Goal: Information Seeking & Learning: Understand process/instructions

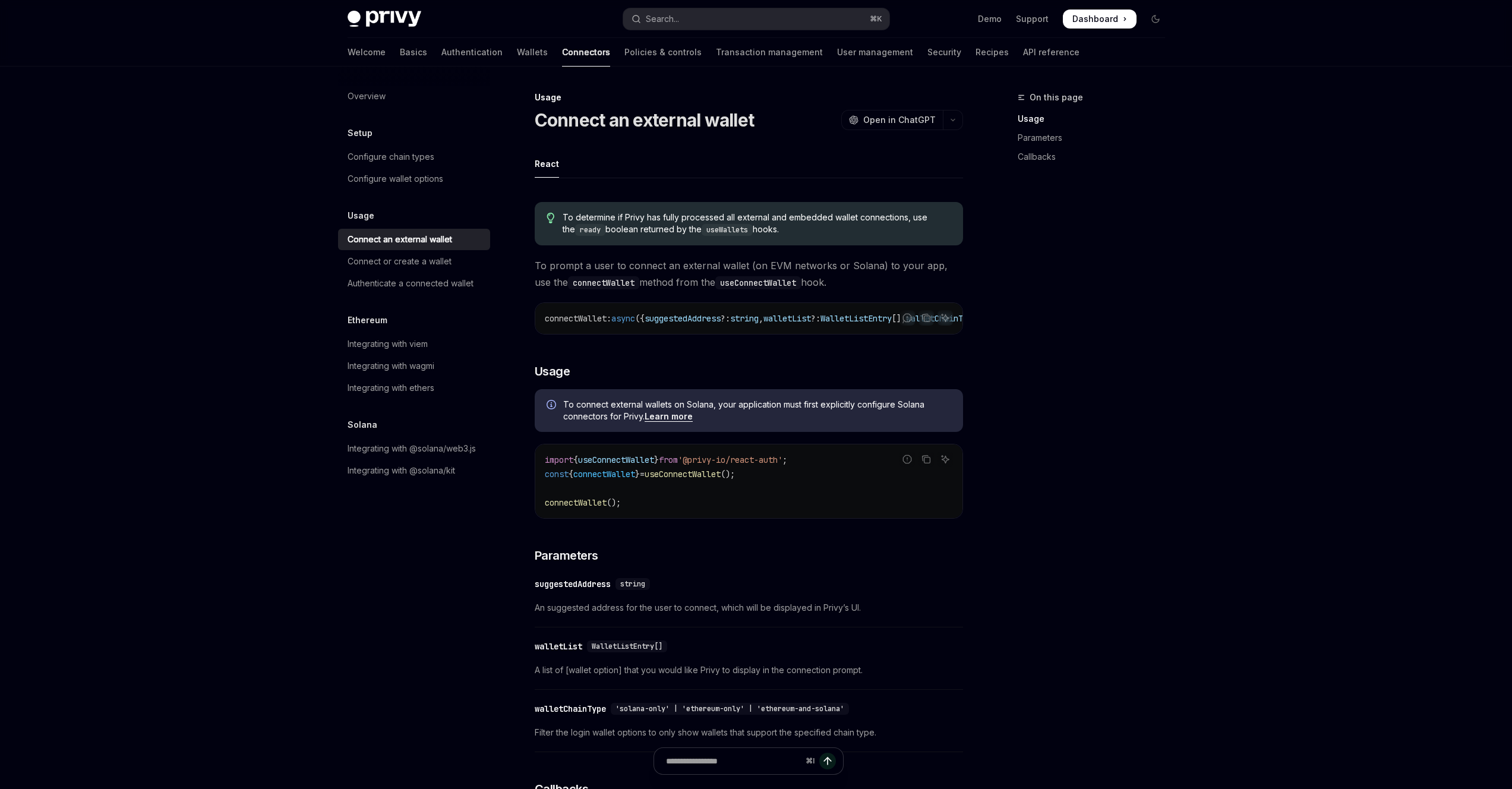
click at [648, 462] on span "useConnectWallet" at bounding box center [616, 459] width 76 height 11
click at [435, 158] on div "Configure chain types" at bounding box center [415, 157] width 136 height 14
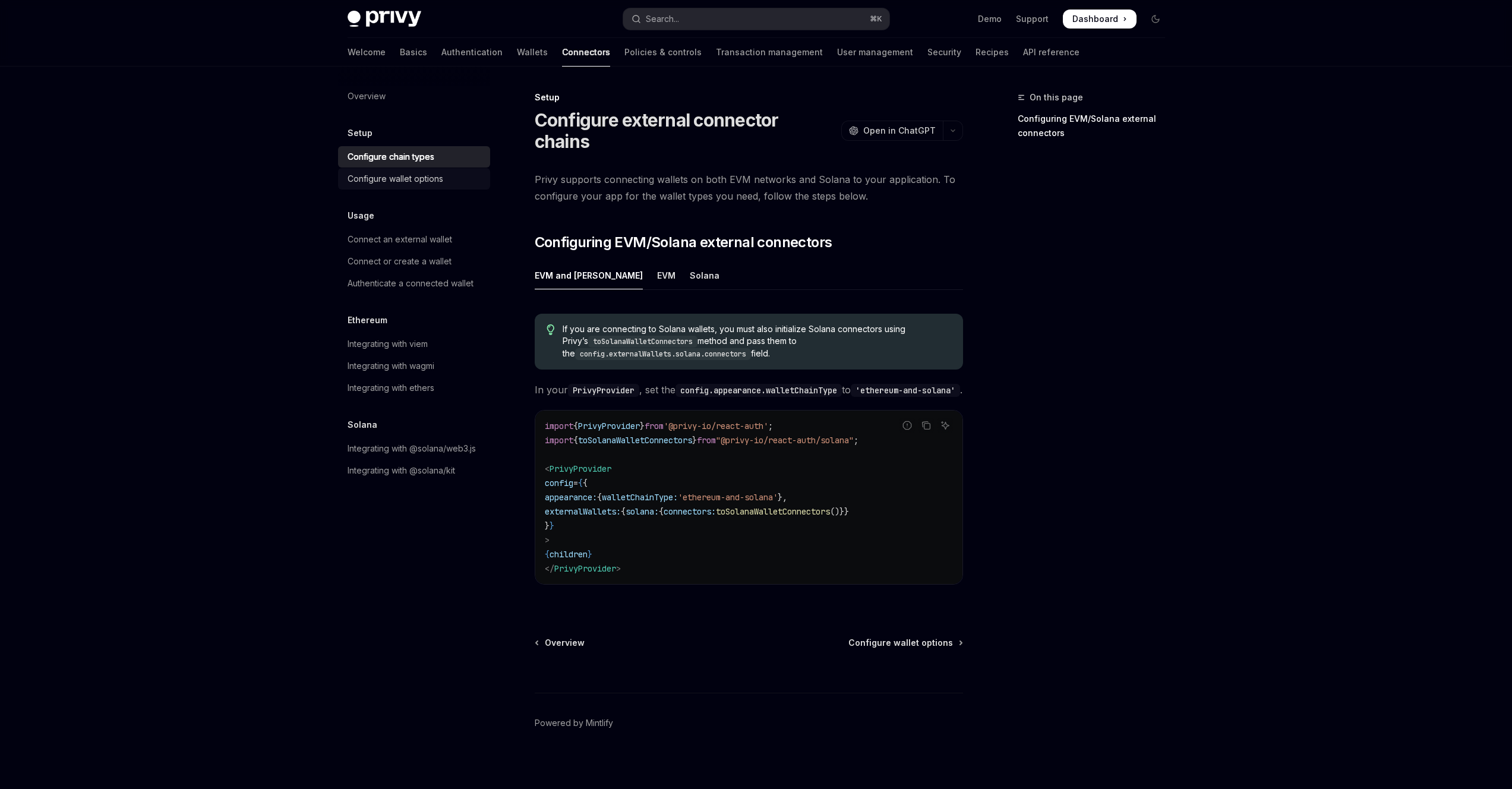
click at [438, 181] on div "Configure wallet options" at bounding box center [395, 179] width 96 height 14
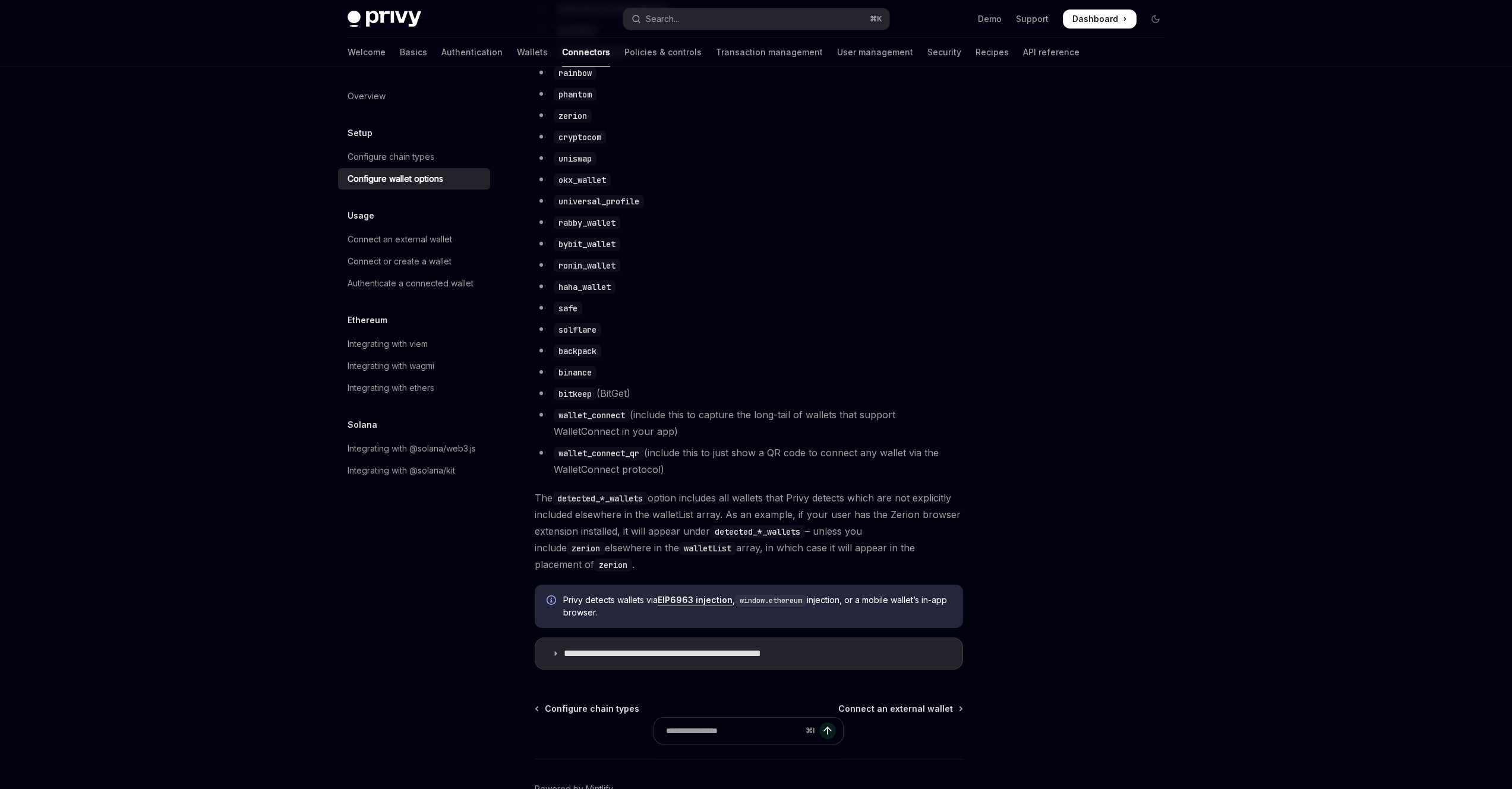
scroll to position [838, 0]
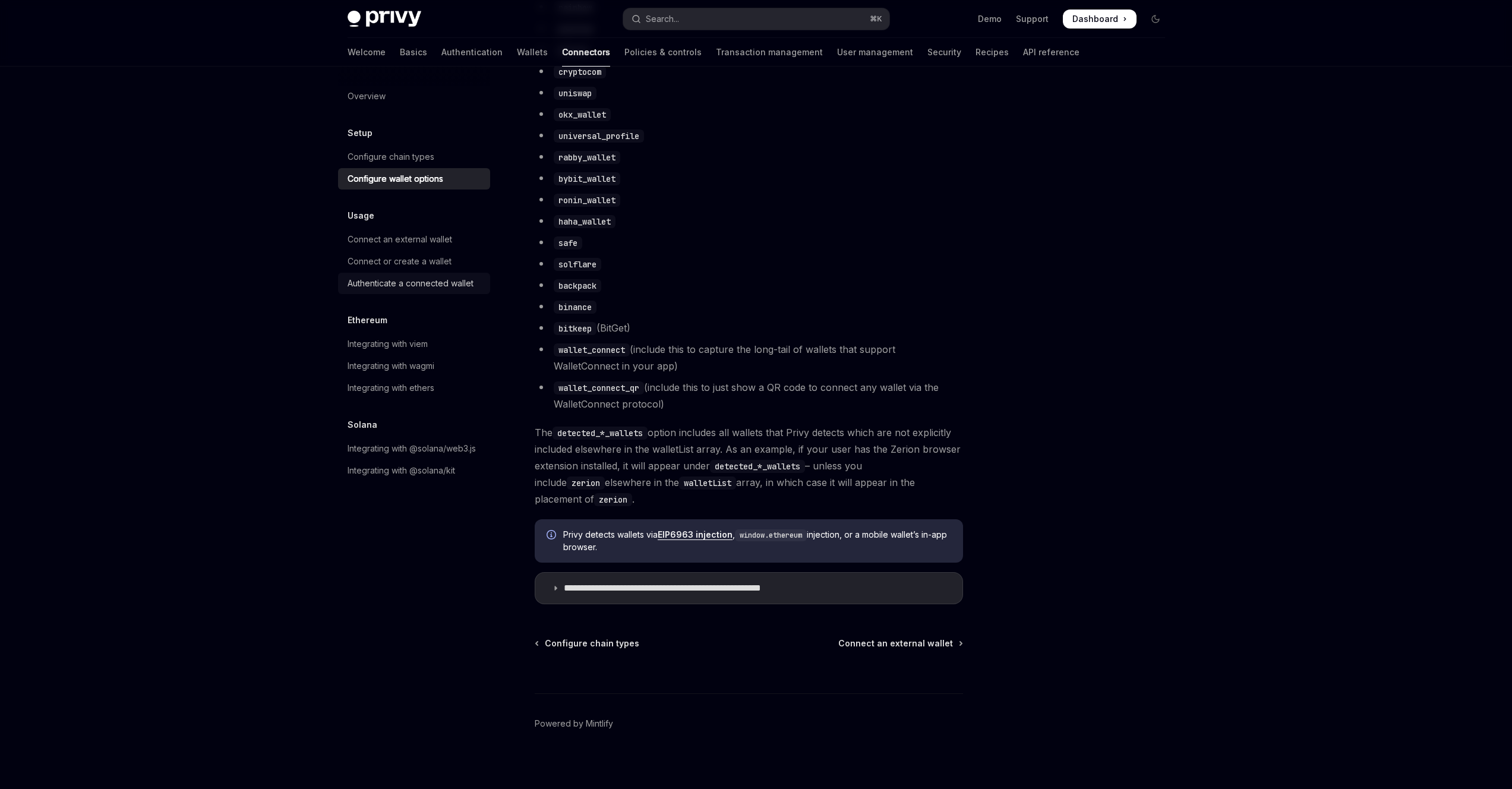
click at [411, 276] on div "Authenticate a connected wallet" at bounding box center [411, 283] width 126 height 14
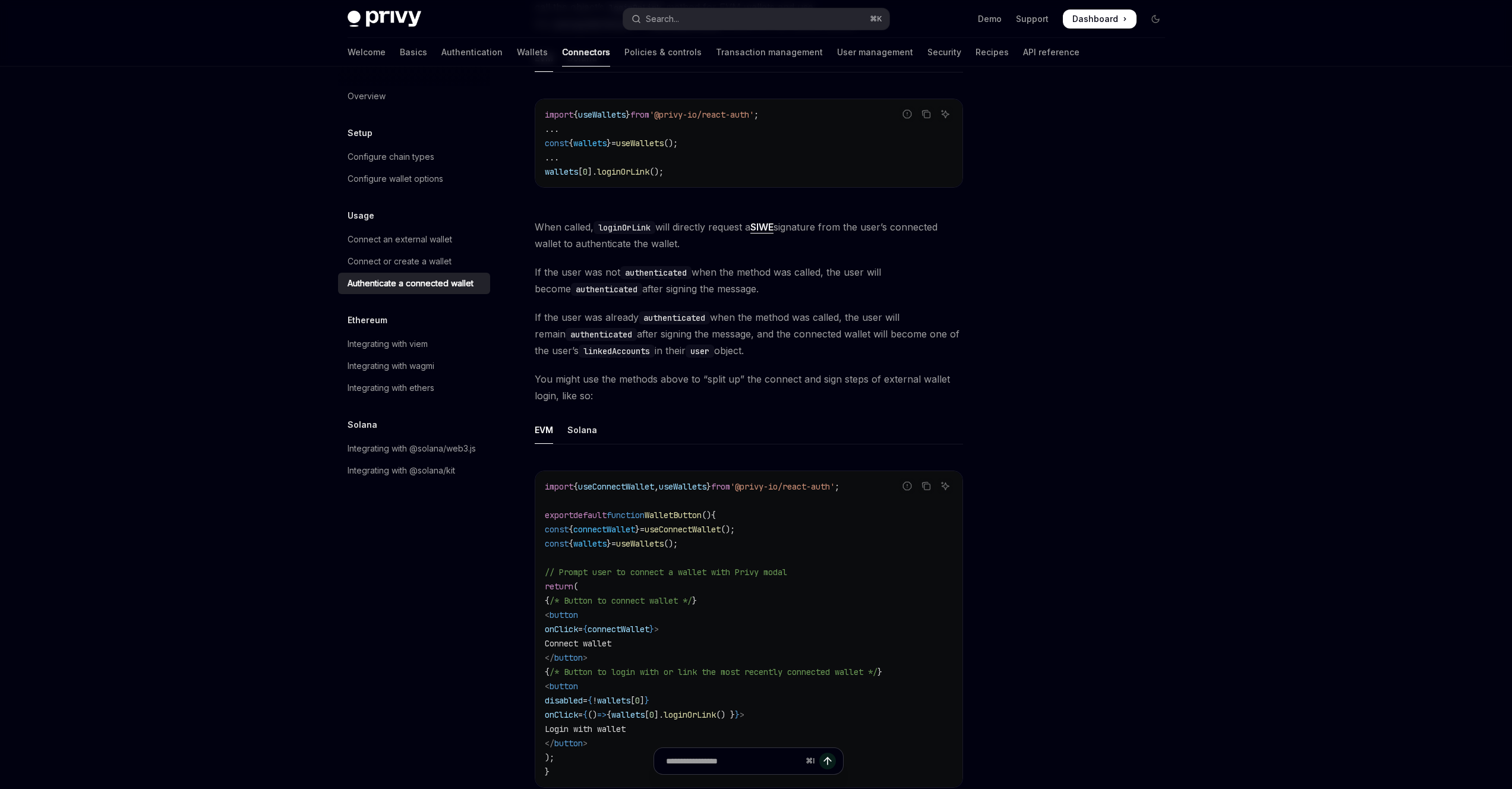
scroll to position [285, 0]
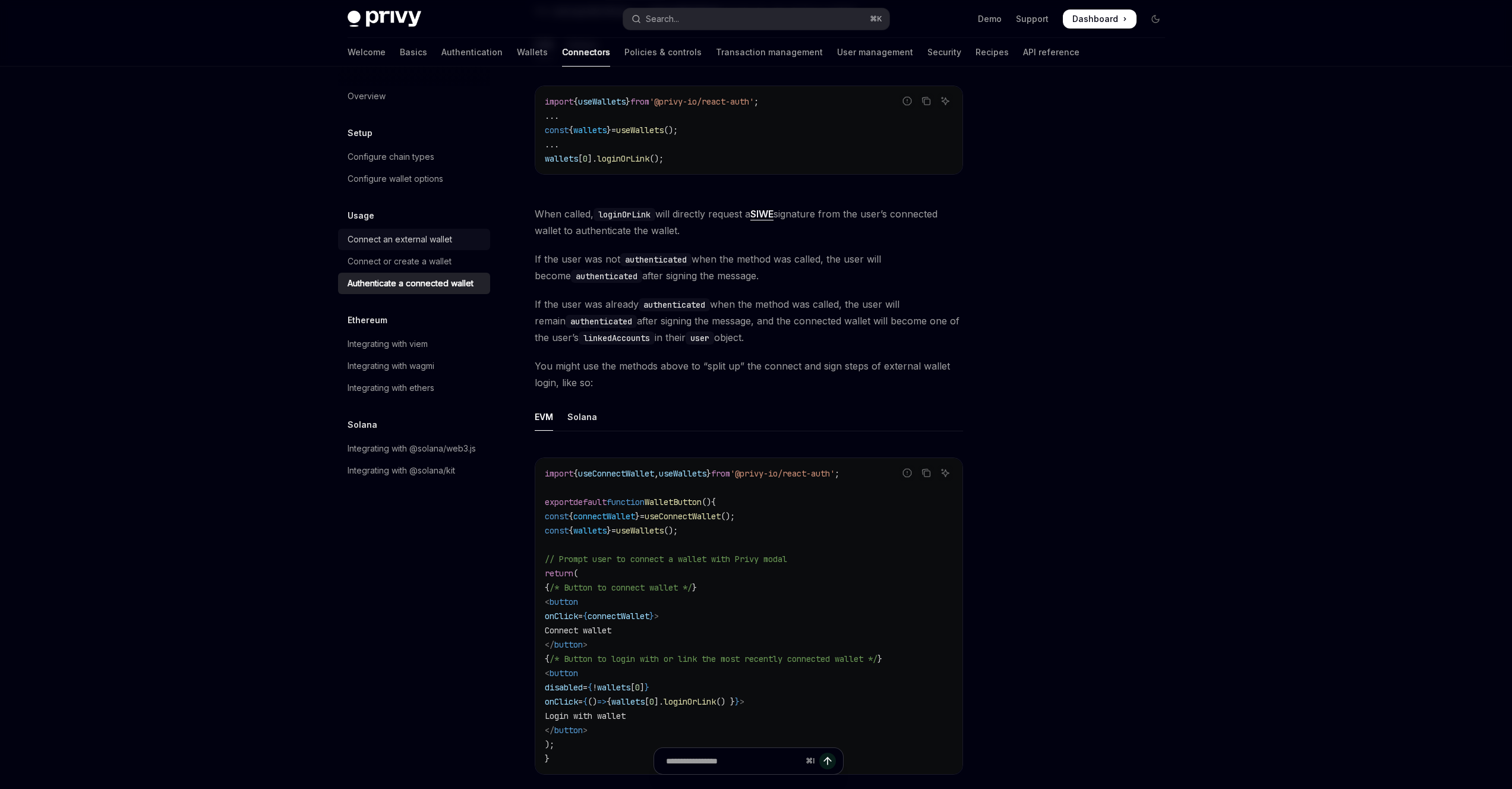
click at [437, 246] on link "Connect an external wallet" at bounding box center [414, 239] width 152 height 21
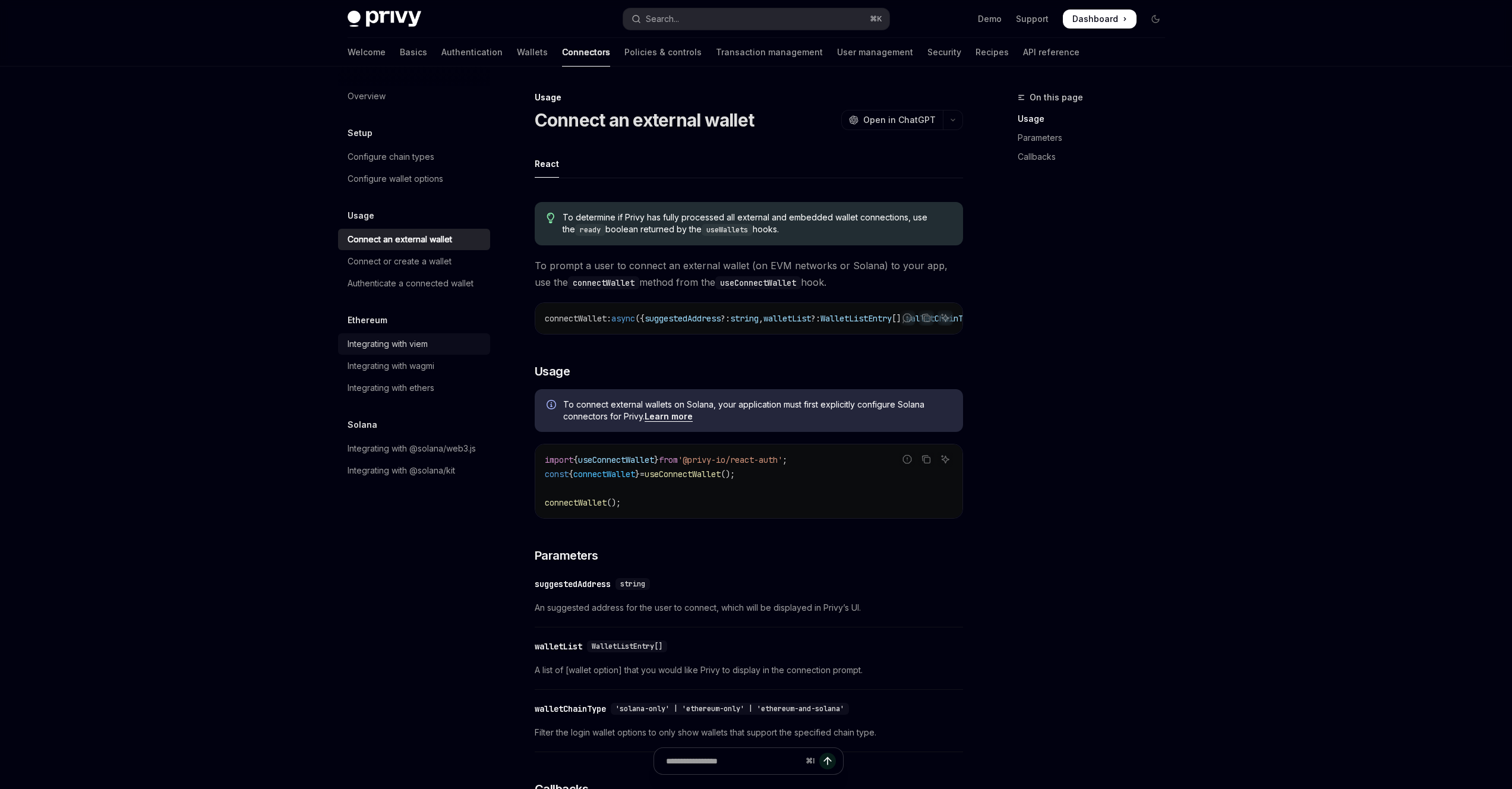
click at [421, 348] on div "Integrating with viem" at bounding box center [388, 344] width 80 height 14
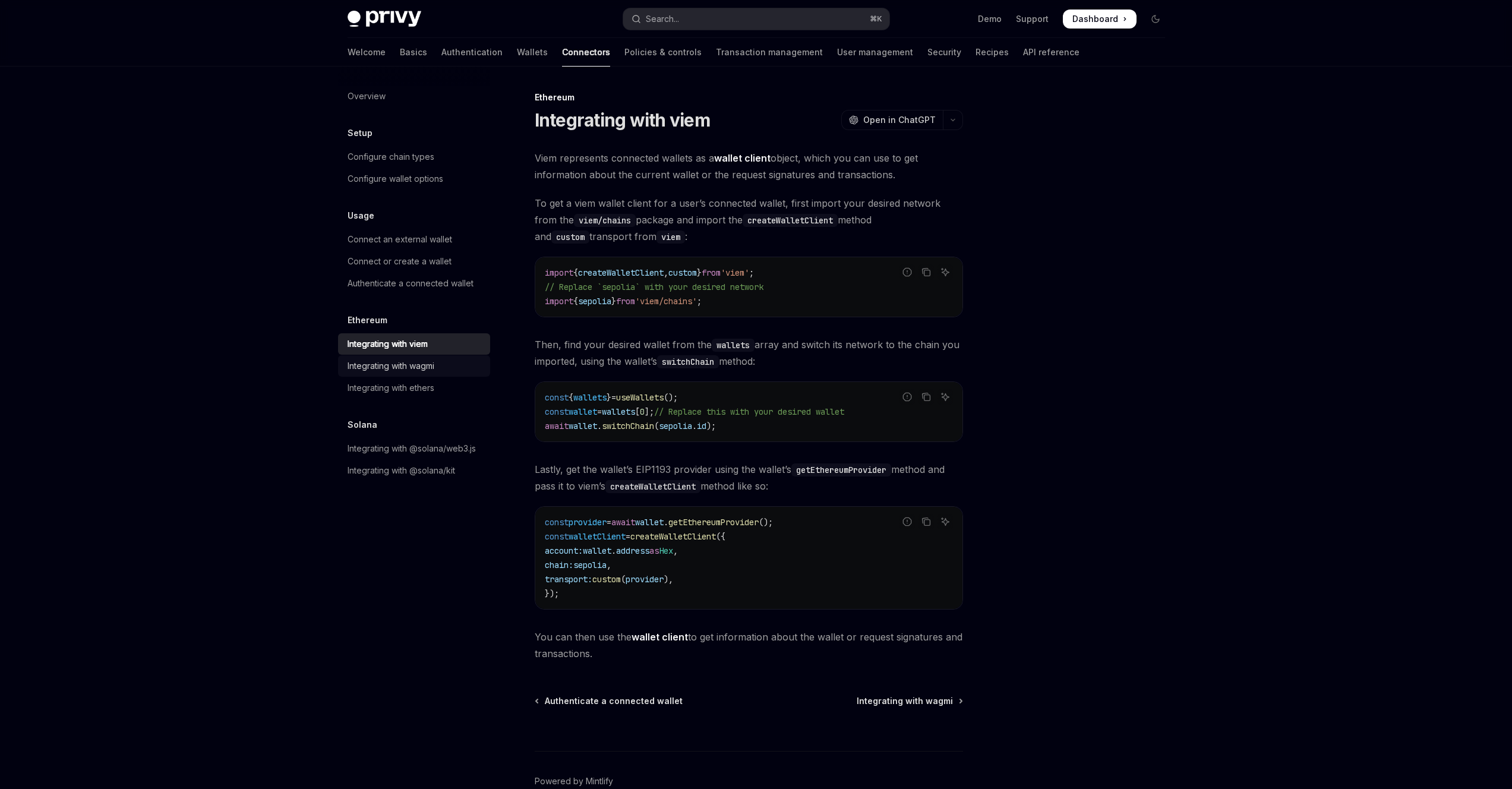
click at [420, 364] on div "Integrating with wagmi" at bounding box center [391, 366] width 87 height 14
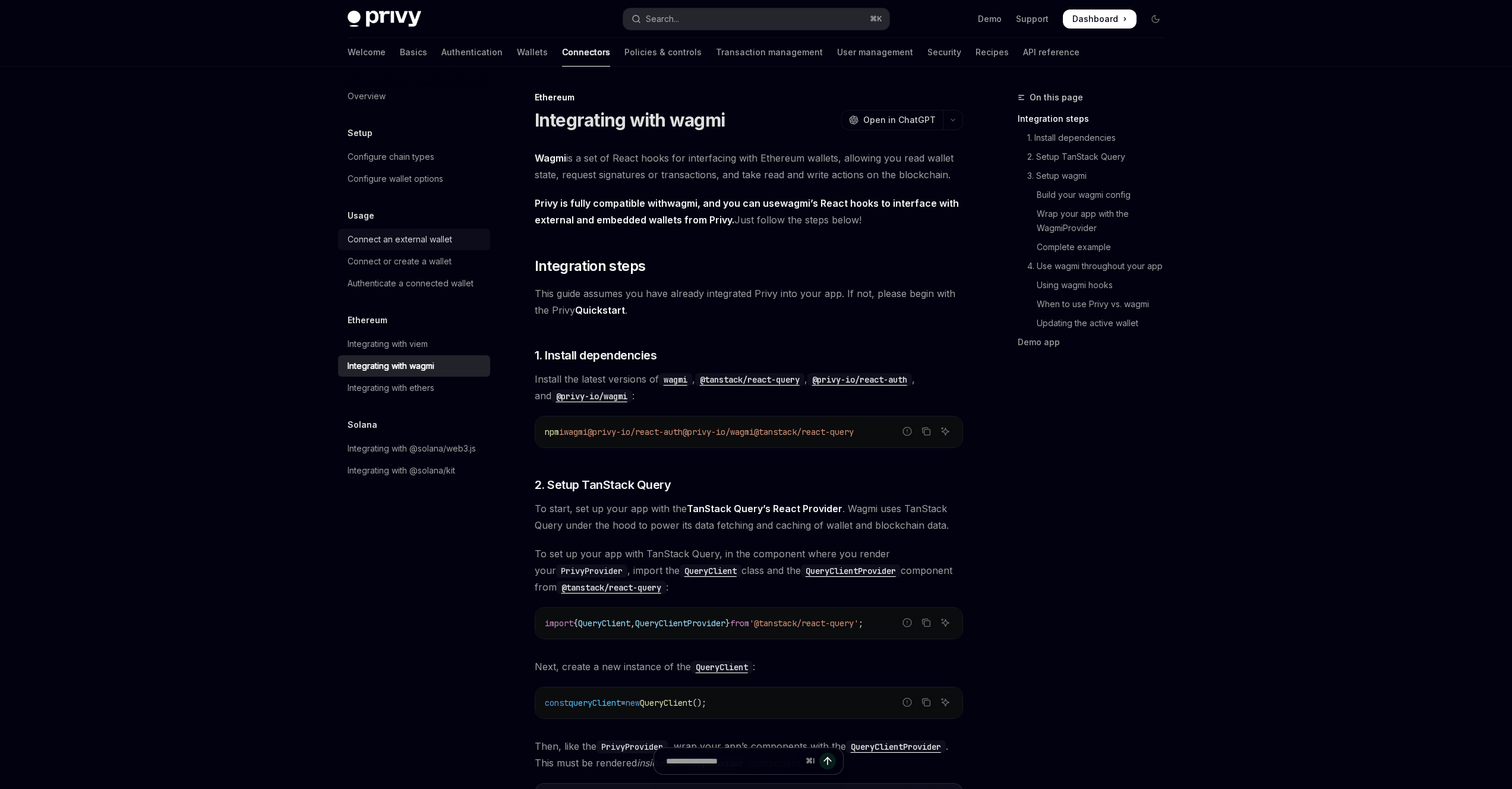
click at [431, 242] on div "Connect an external wallet" at bounding box center [399, 239] width 104 height 14
type textarea "*"
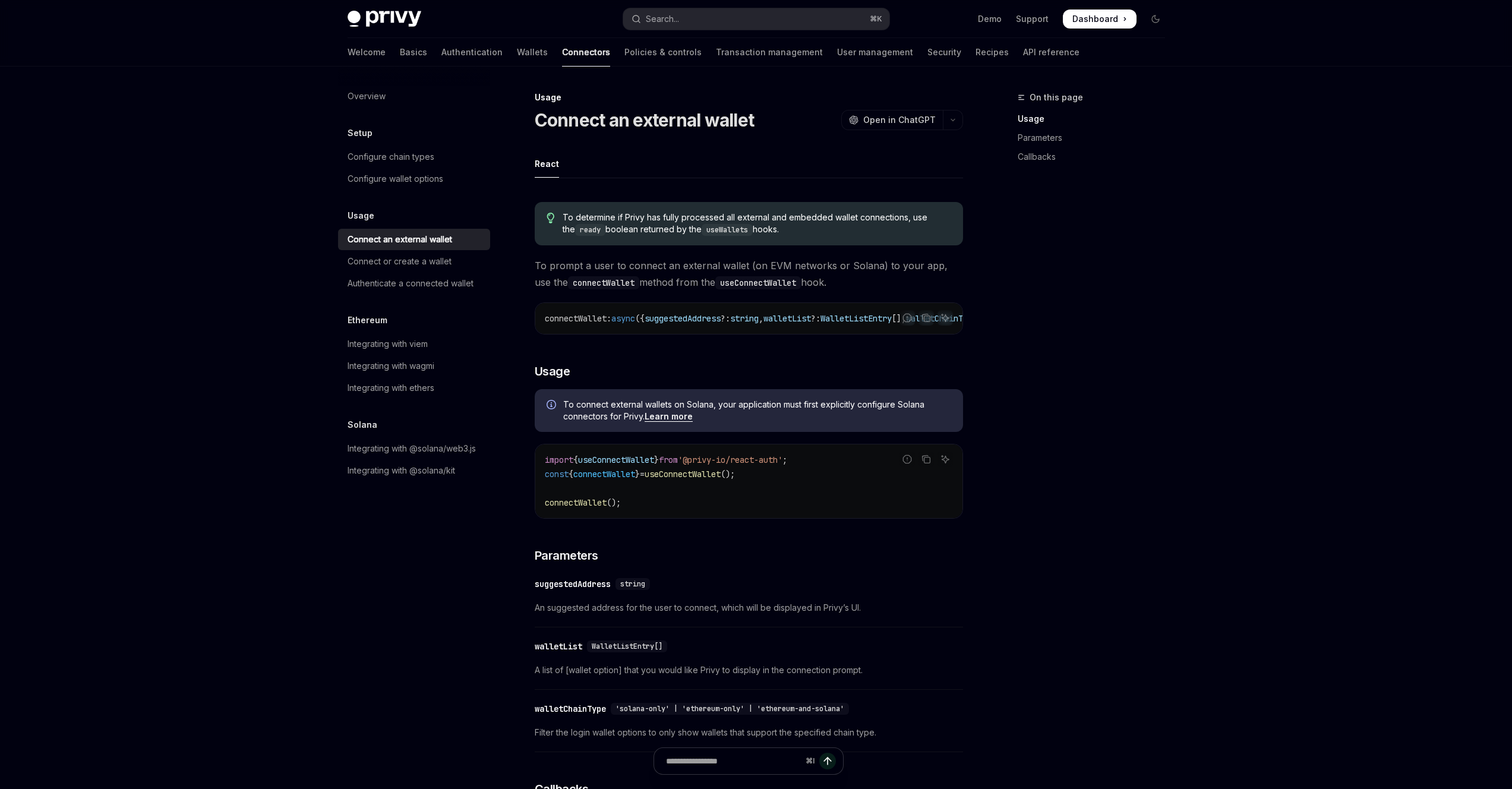
drag, startPoint x: 1013, startPoint y: 267, endPoint x: 971, endPoint y: 263, distance: 42.2
click at [1013, 267] on div "On this page Usage Parameters Callbacks" at bounding box center [1083, 439] width 181 height 698
click at [735, 279] on code "useConnectWallet" at bounding box center [758, 283] width 86 height 13
drag, startPoint x: 699, startPoint y: 332, endPoint x: 713, endPoint y: 332, distance: 14.0
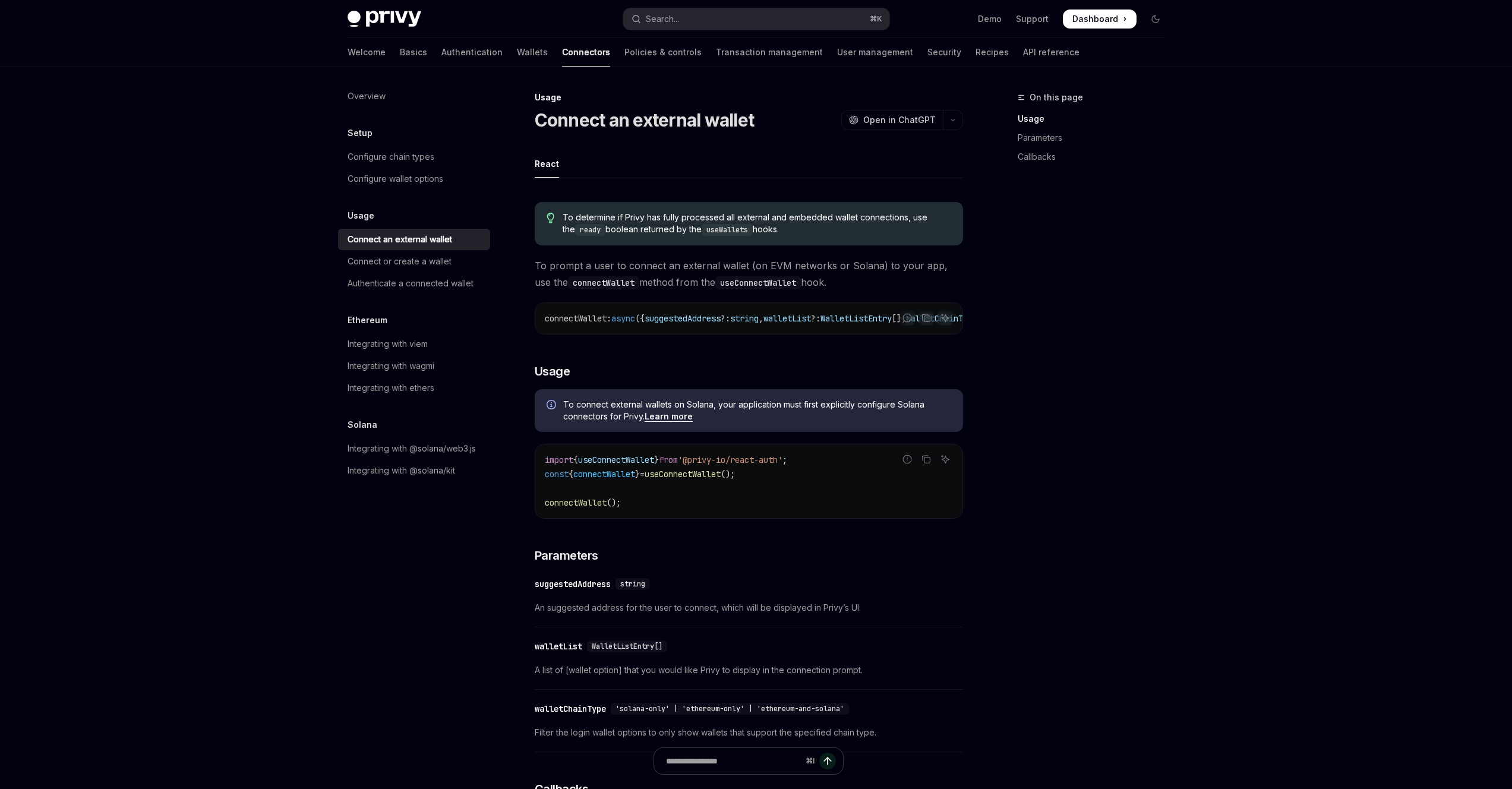
click at [713, 332] on div "connectWallet : async ({ suggestedAddress ?: string , walletList ?: WalletListE…" at bounding box center [748, 318] width 427 height 31
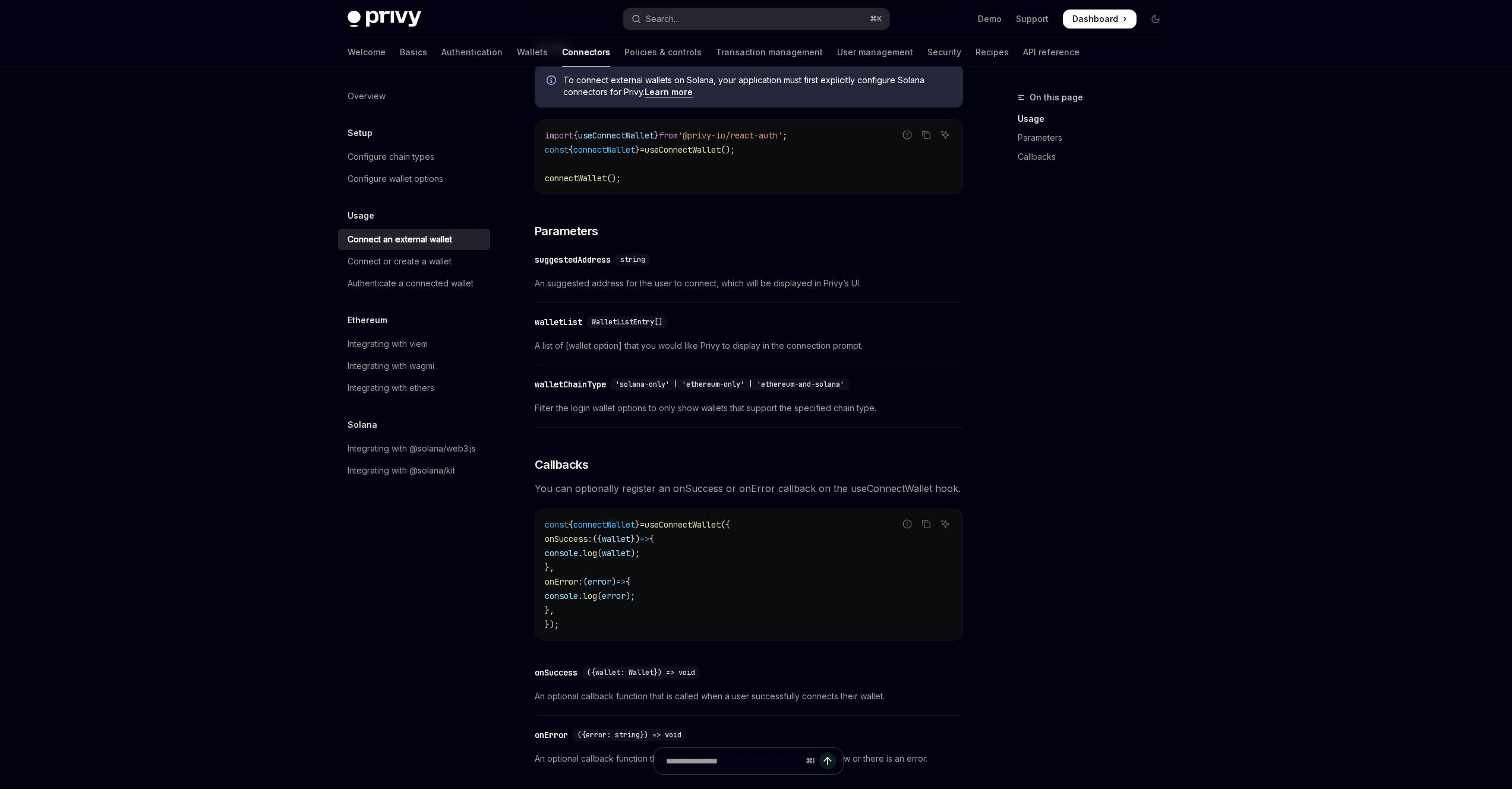
scroll to position [356, 0]
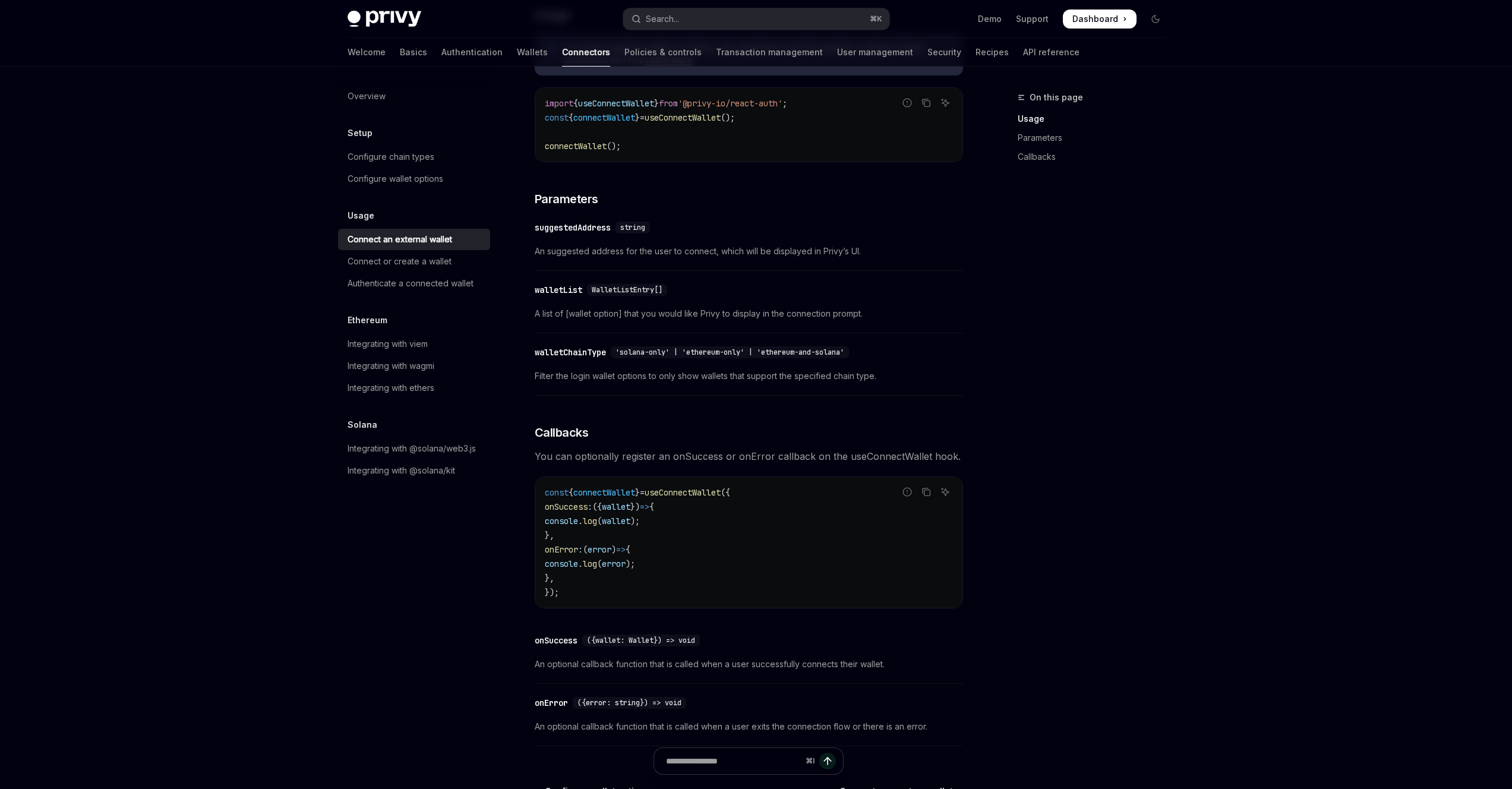
click at [711, 497] on span "useConnectWallet" at bounding box center [683, 492] width 76 height 11
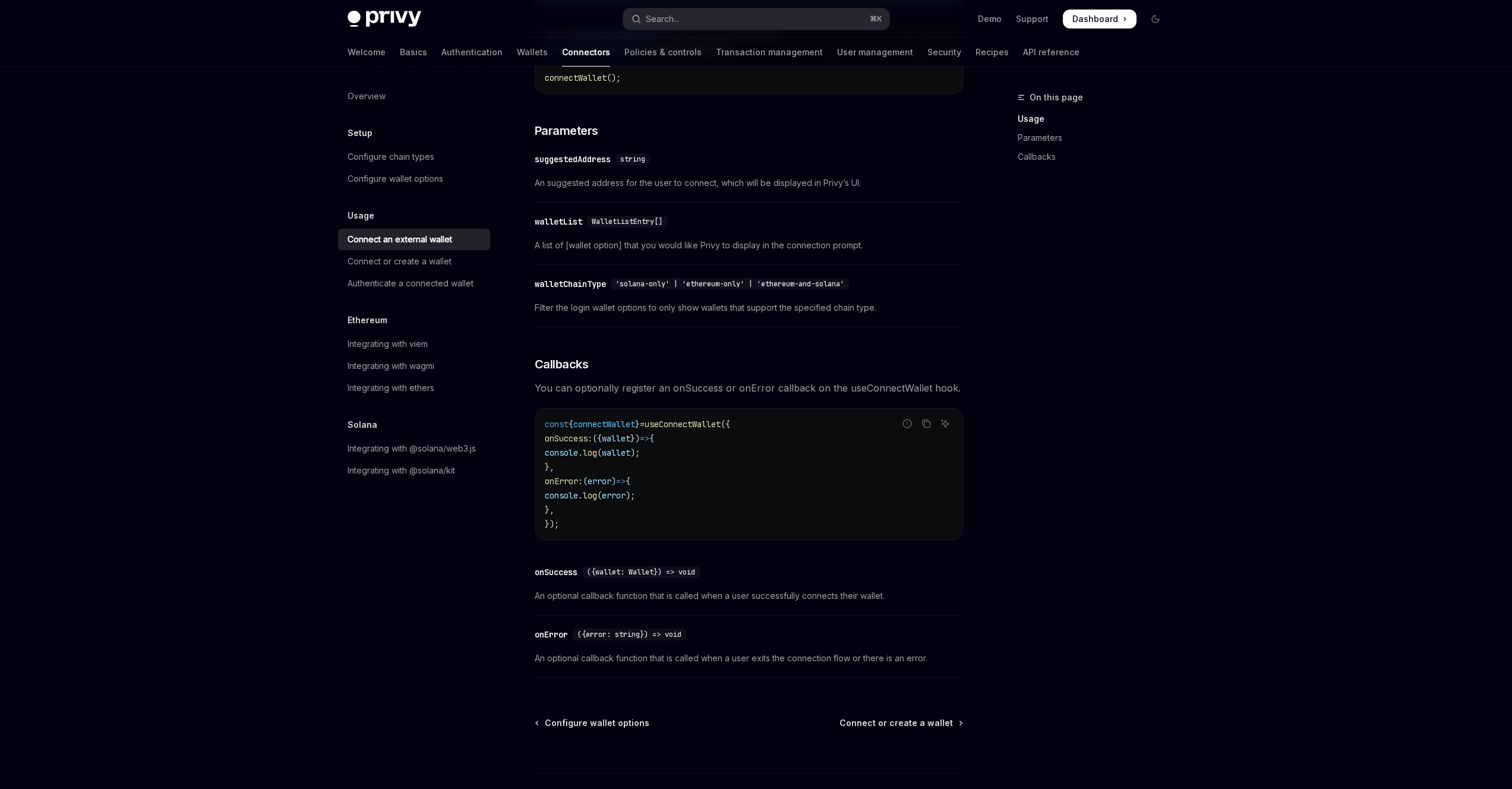
scroll to position [373, 0]
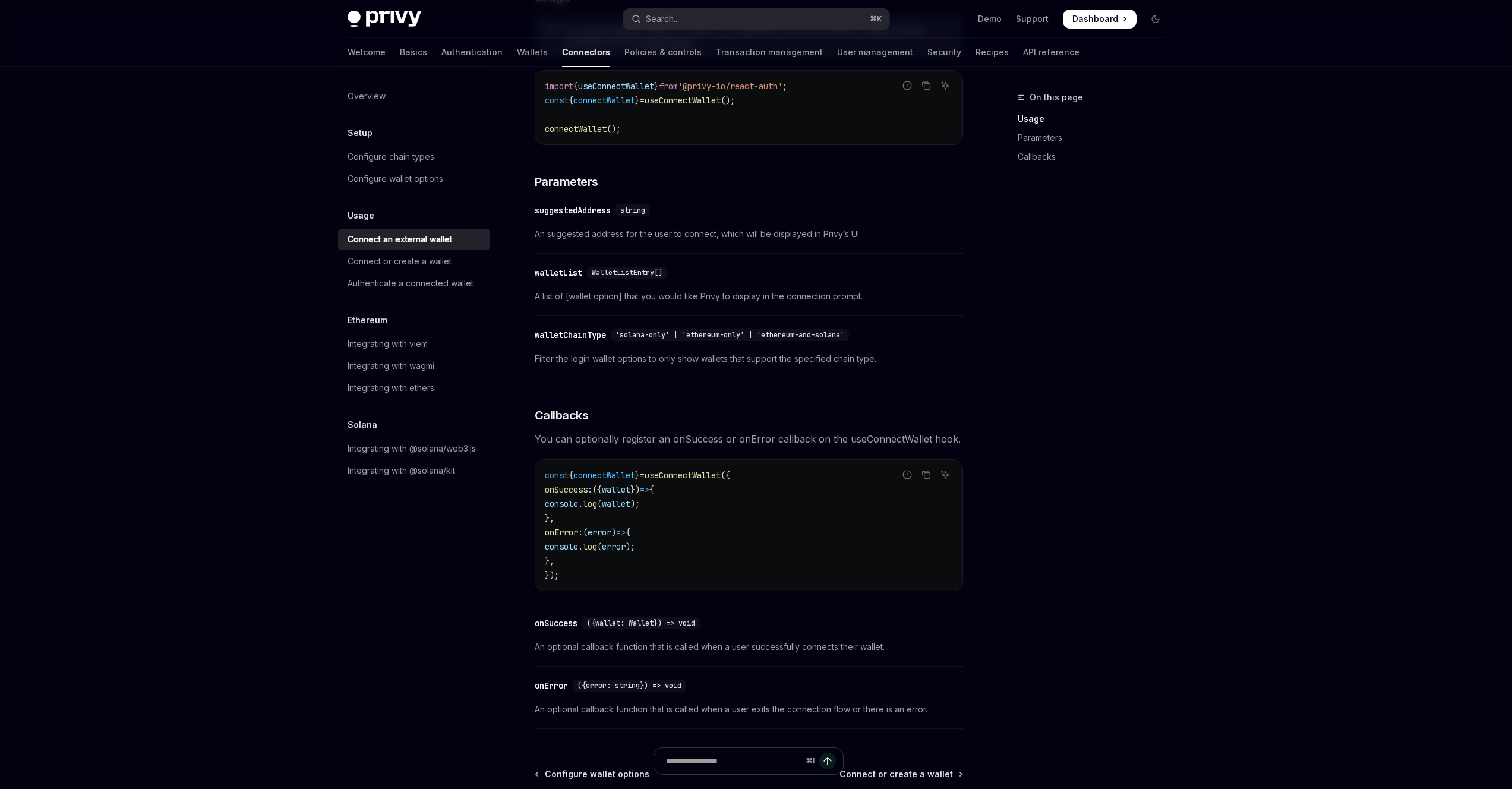
click at [629, 480] on span "connectWallet" at bounding box center [604, 475] width 62 height 11
click at [686, 480] on span "useConnectWallet" at bounding box center [683, 475] width 76 height 11
copy span "useConnectWallet"
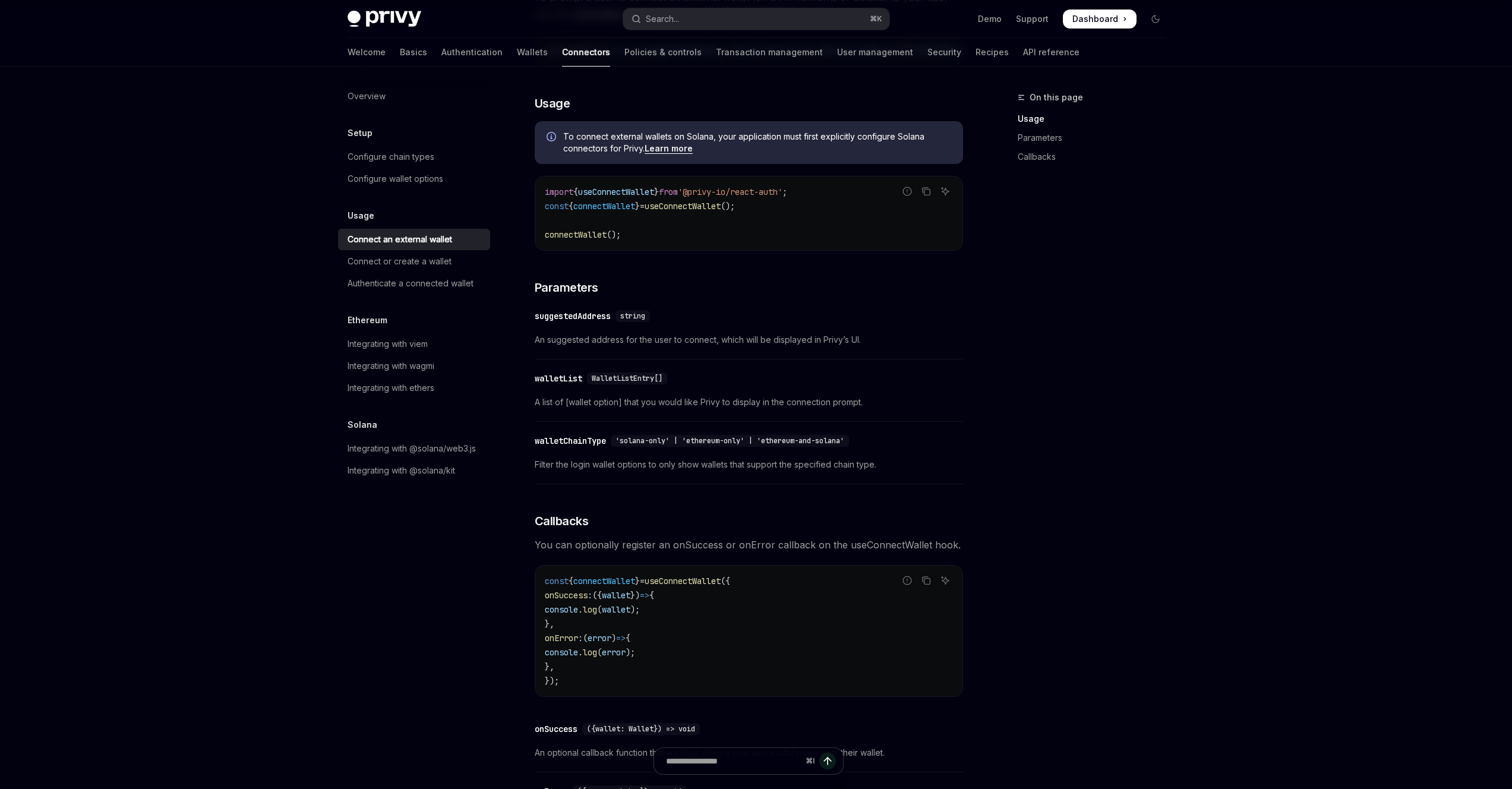
scroll to position [231, 0]
